Goal: Information Seeking & Learning: Learn about a topic

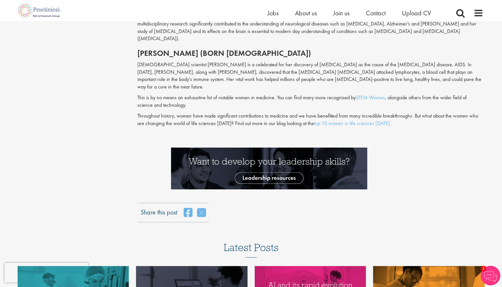
scroll to position [903, 0]
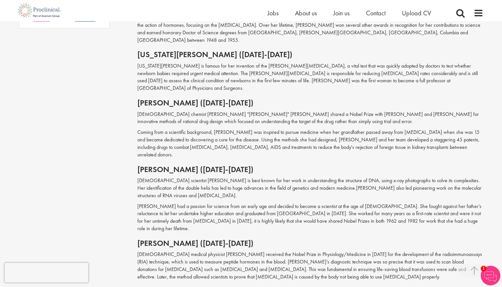
scroll to position [596, 0]
drag, startPoint x: 151, startPoint y: 150, endPoint x: 193, endPoint y: 151, distance: 42.2
click at [193, 177] on p "[DEMOGRAPHIC_DATA] scientist [PERSON_NAME] is best known for her work in unders…" at bounding box center [310, 188] width 346 height 23
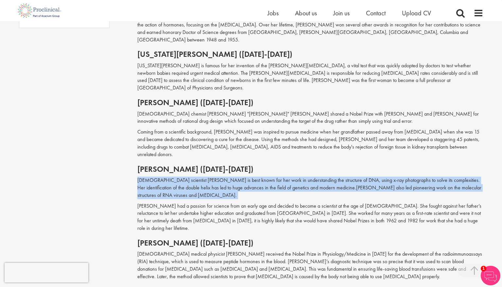
click at [193, 177] on p "[DEMOGRAPHIC_DATA] scientist [PERSON_NAME] is best known for her work in unders…" at bounding box center [310, 188] width 346 height 23
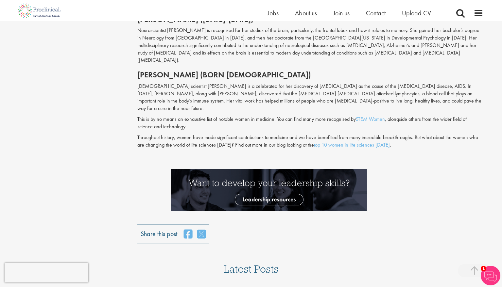
scroll to position [872, 0]
